Goal: Transaction & Acquisition: Purchase product/service

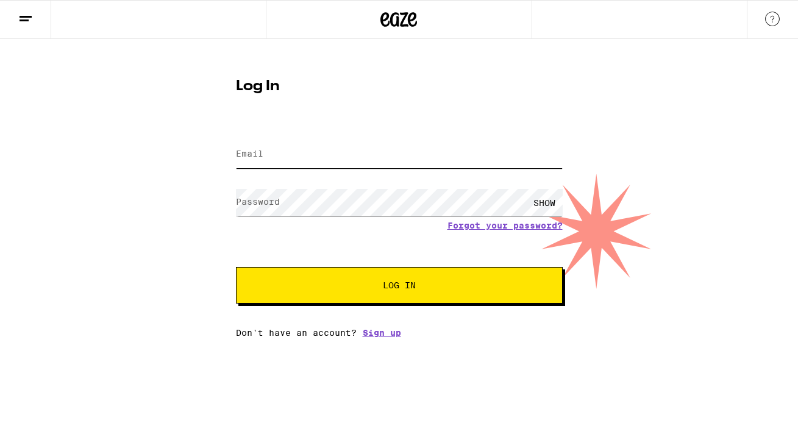
type input "[PERSON_NAME][EMAIL_ADDRESS][DOMAIN_NAME]"
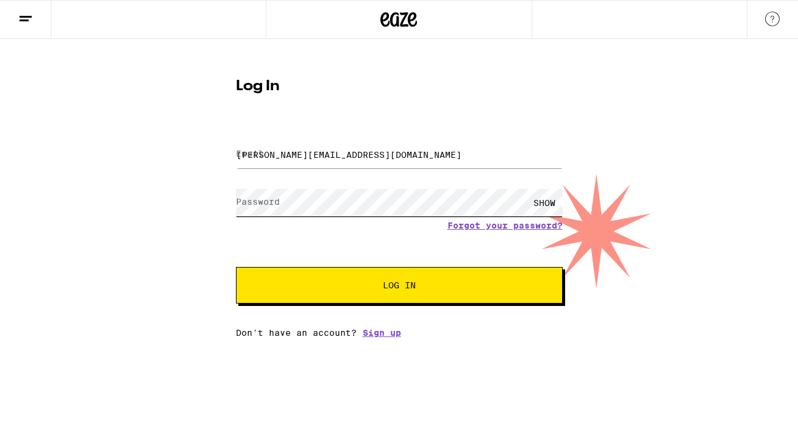
click at [398, 286] on button "Log In" at bounding box center [399, 285] width 327 height 37
